Goal: Learn about a topic

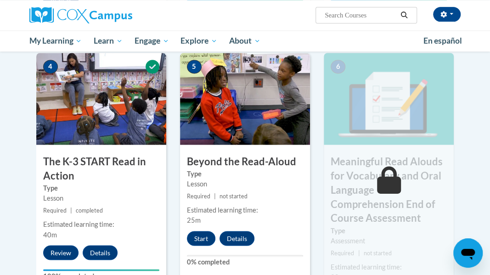
scroll to position [509, 0]
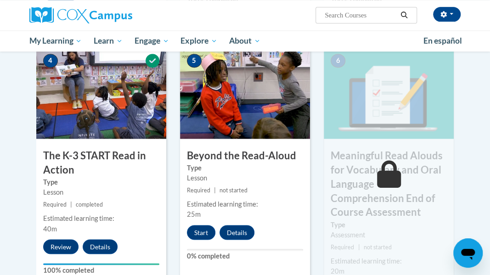
click at [381, 169] on icon at bounding box center [389, 174] width 24 height 28
click at [397, 170] on icon at bounding box center [389, 174] width 24 height 28
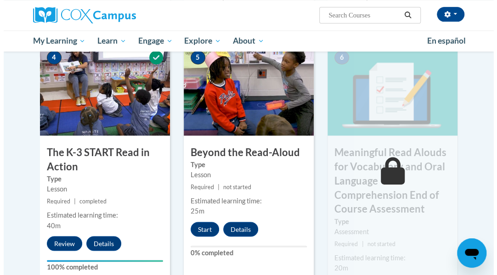
scroll to position [503, 0]
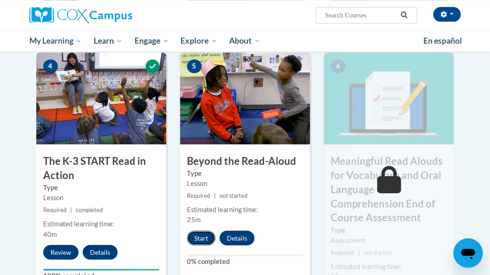
click at [207, 237] on button "Start" at bounding box center [201, 238] width 28 height 15
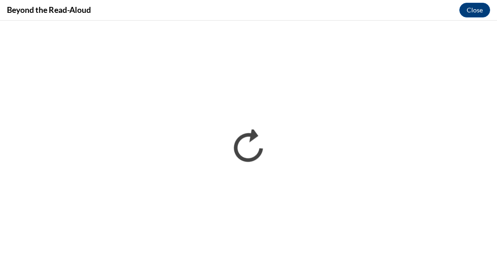
scroll to position [0, 0]
